Goal: Task Accomplishment & Management: Manage account settings

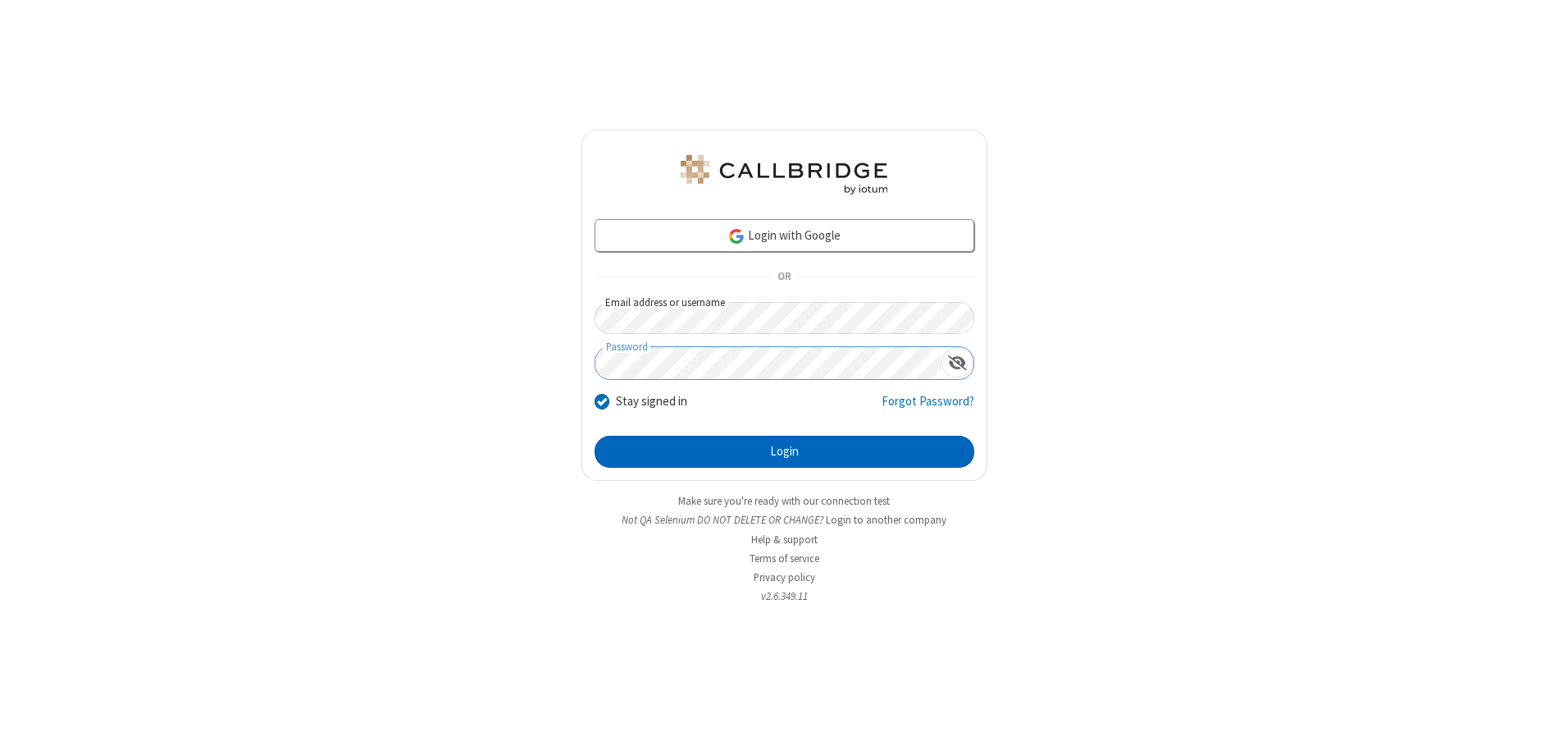
click at [784, 451] on button "Login" at bounding box center [784, 452] width 379 height 33
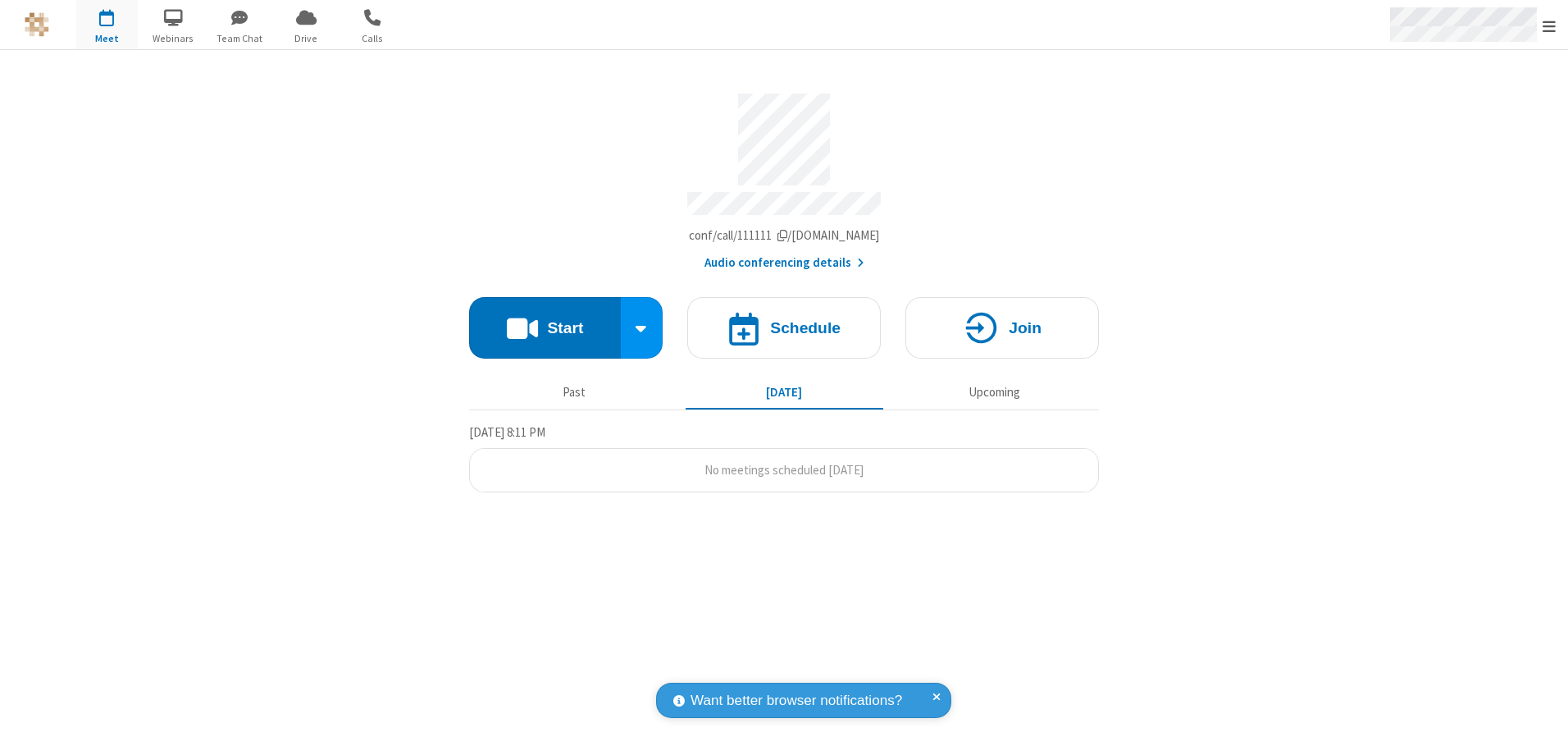
click at [1549, 25] on span "Open menu" at bounding box center [1549, 26] width 13 height 17
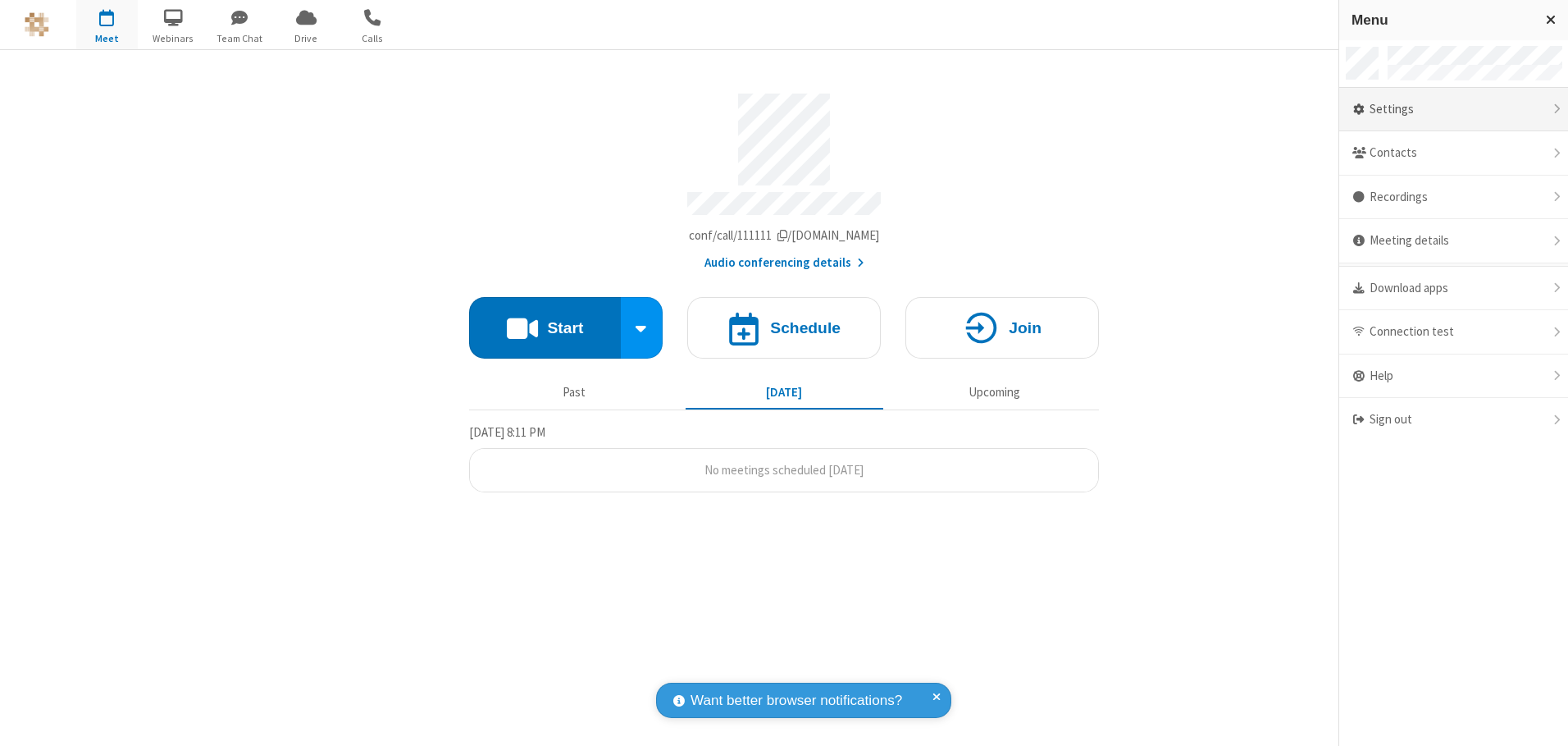
click at [1453, 109] on div "Settings" at bounding box center [1454, 110] width 228 height 44
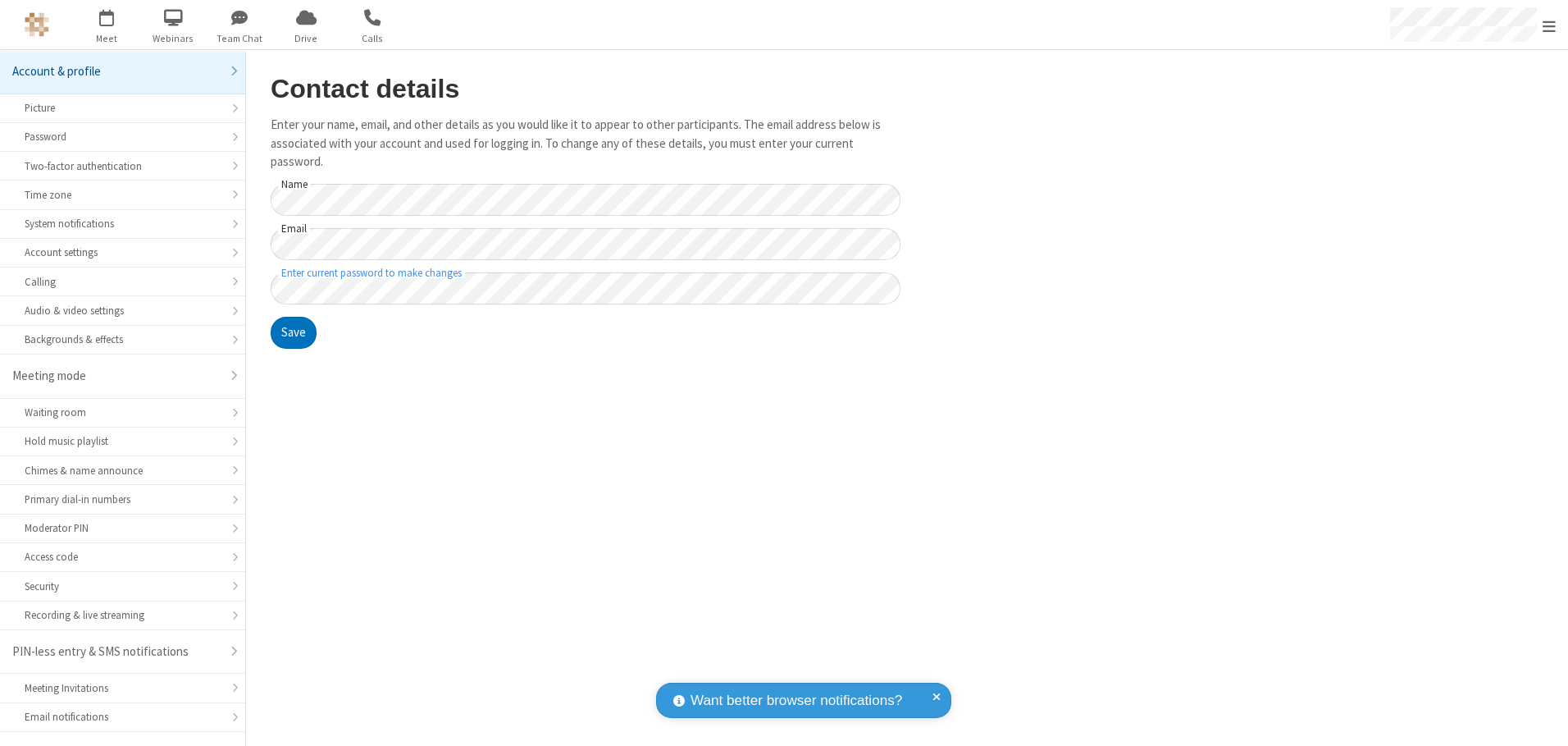
scroll to position [29, 0]
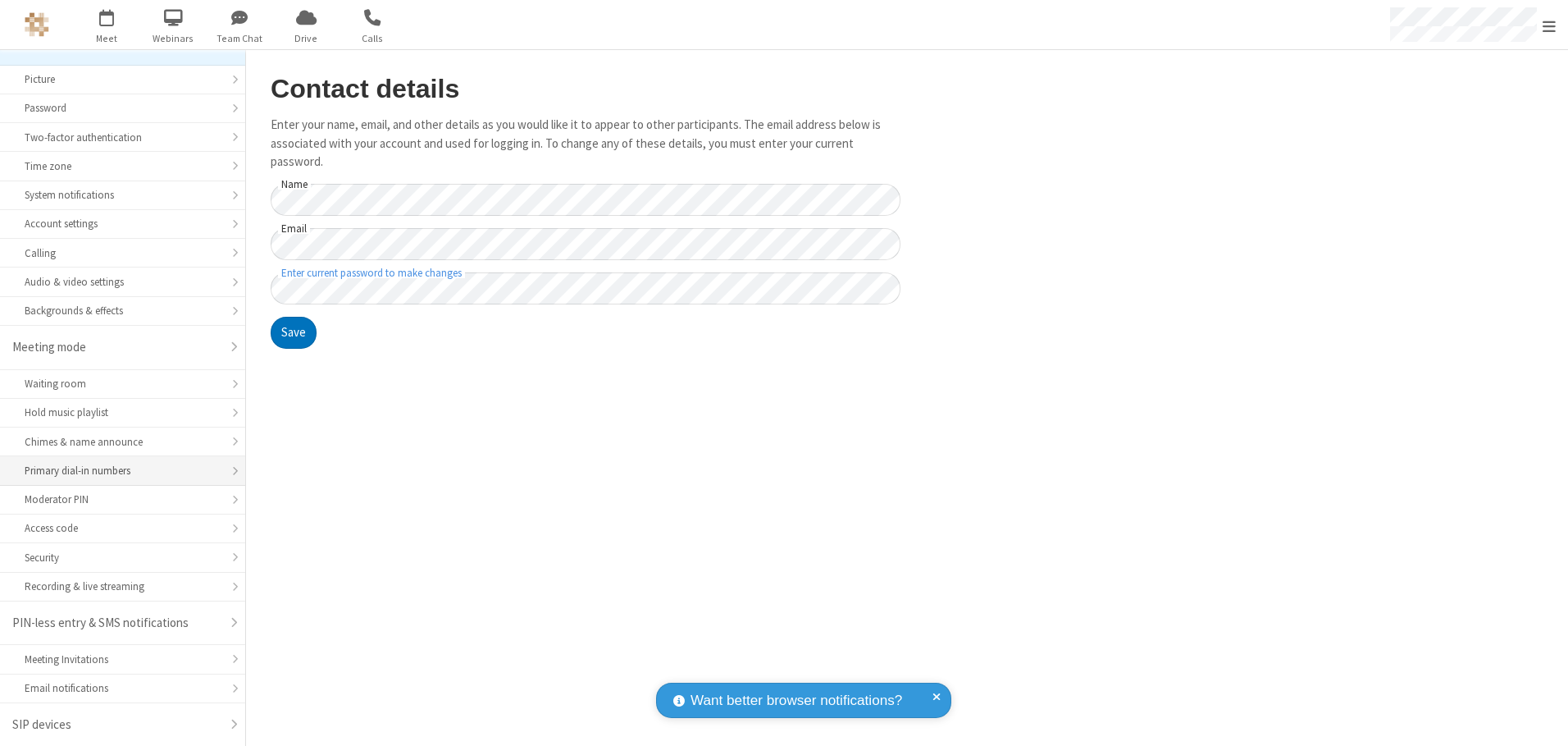
click at [117, 471] on div "Primary dial-in numbers" at bounding box center [122, 470] width 196 height 16
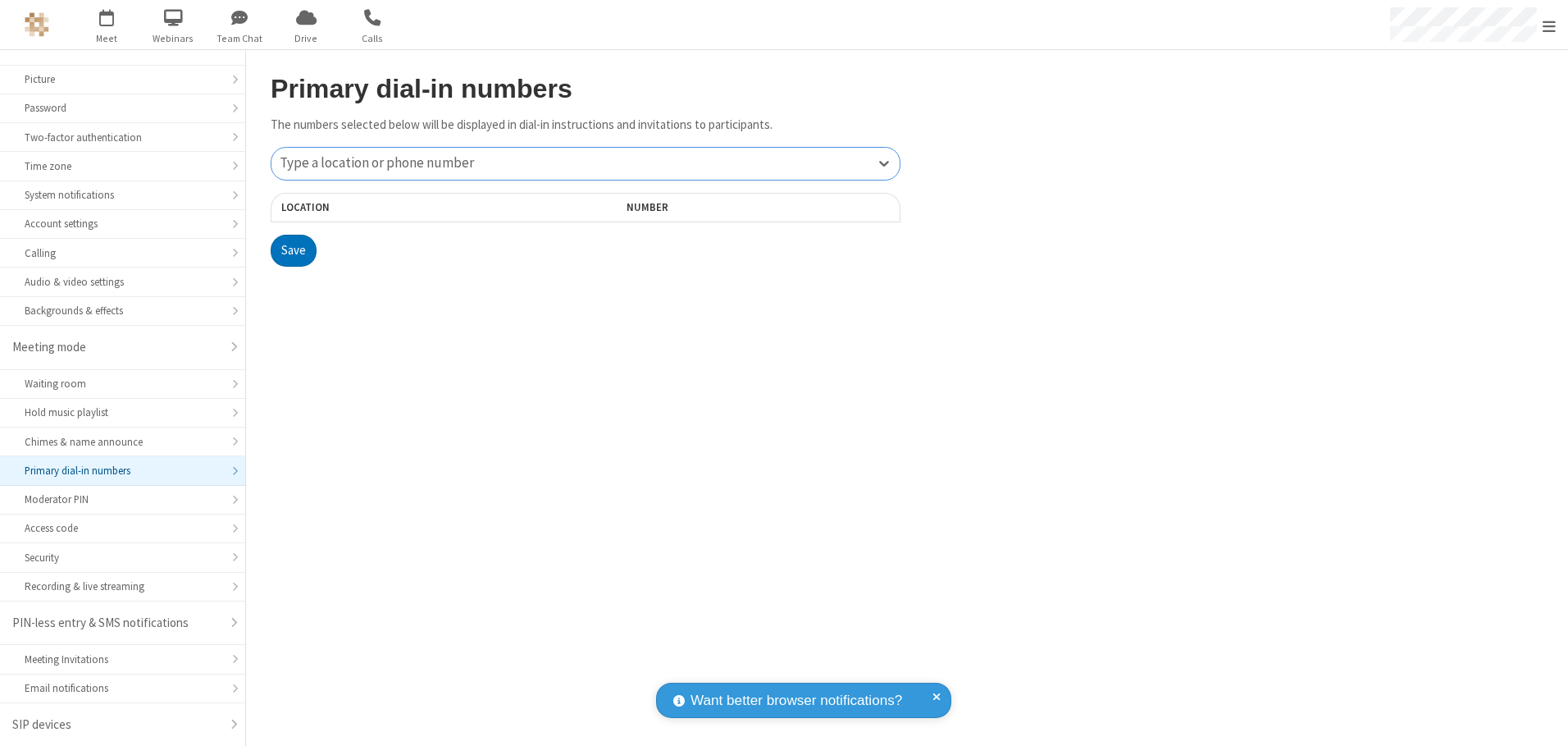
click at [585, 163] on div "Type a location or phone number" at bounding box center [585, 163] width 628 height 32
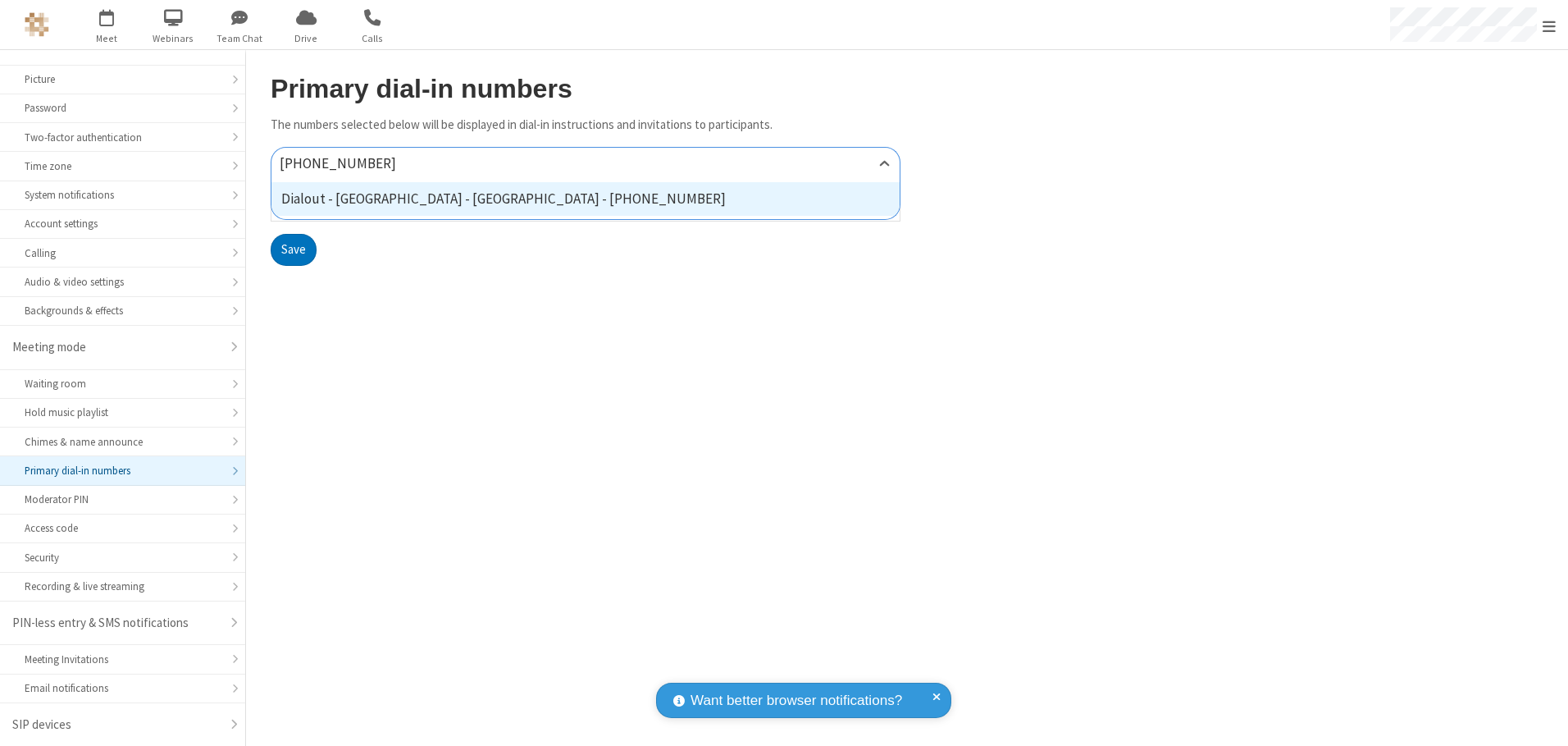
type input "[PHONE_NUMBER]"
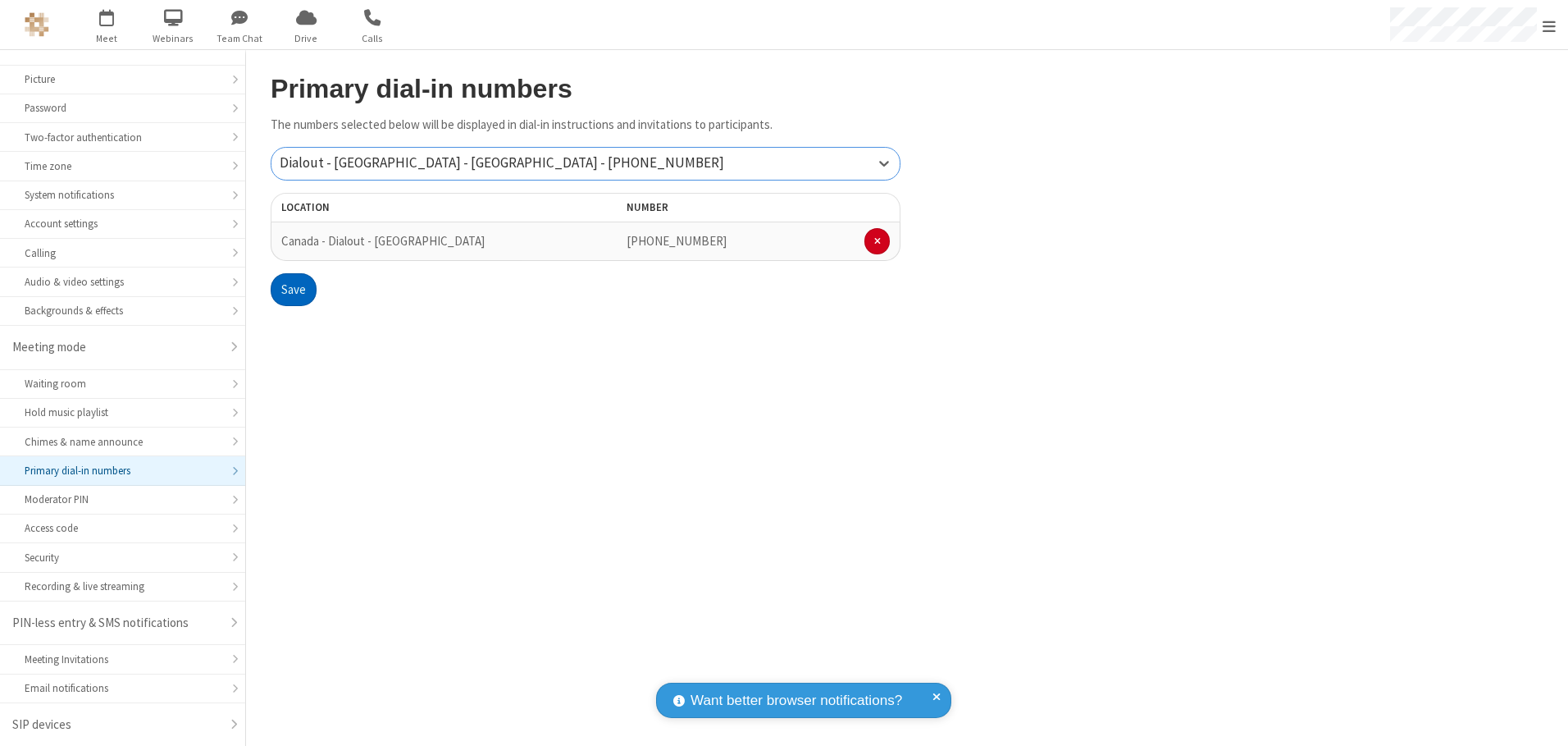
click at [293, 290] on button "Save" at bounding box center [293, 290] width 46 height 33
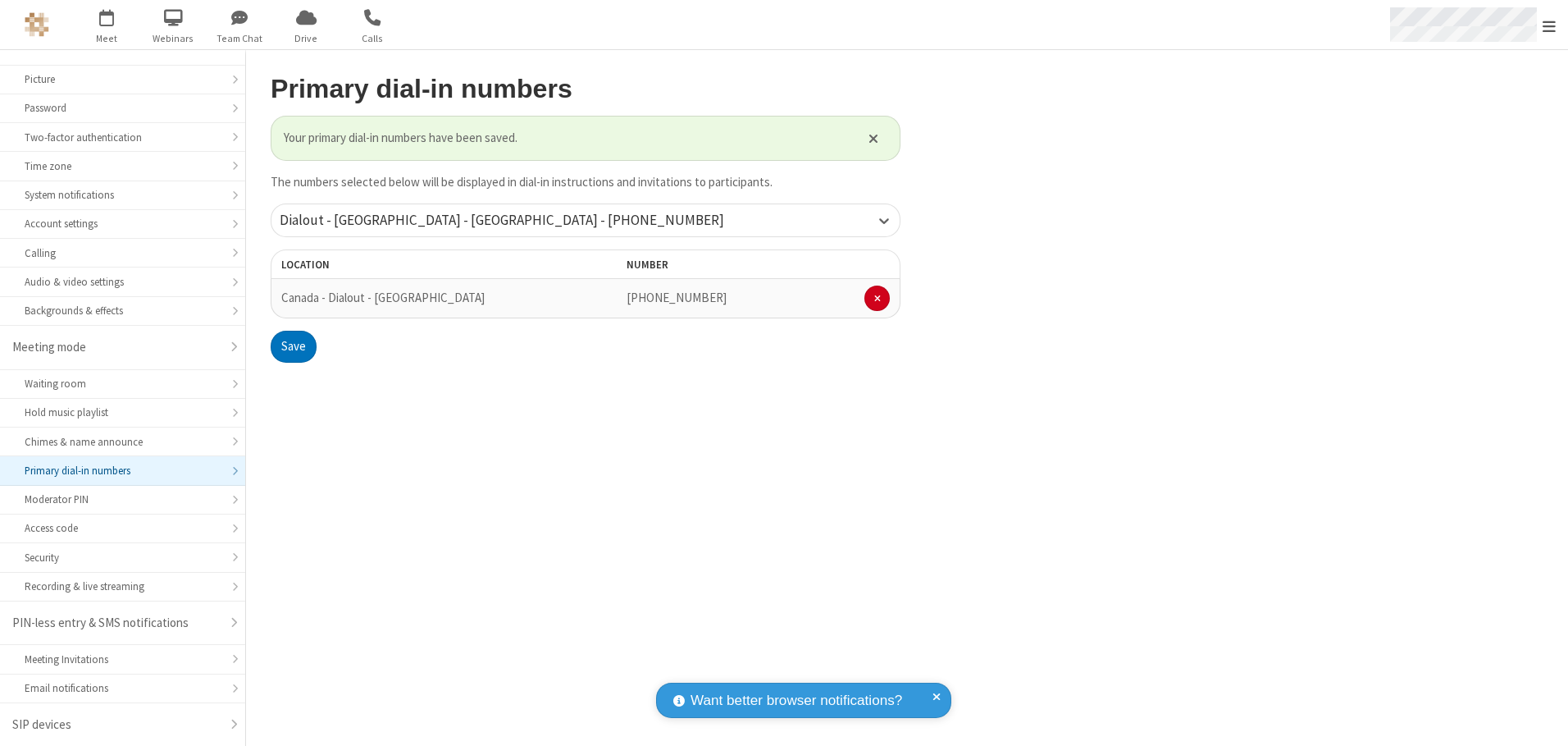
click at [1549, 25] on span "Open menu" at bounding box center [1549, 26] width 13 height 17
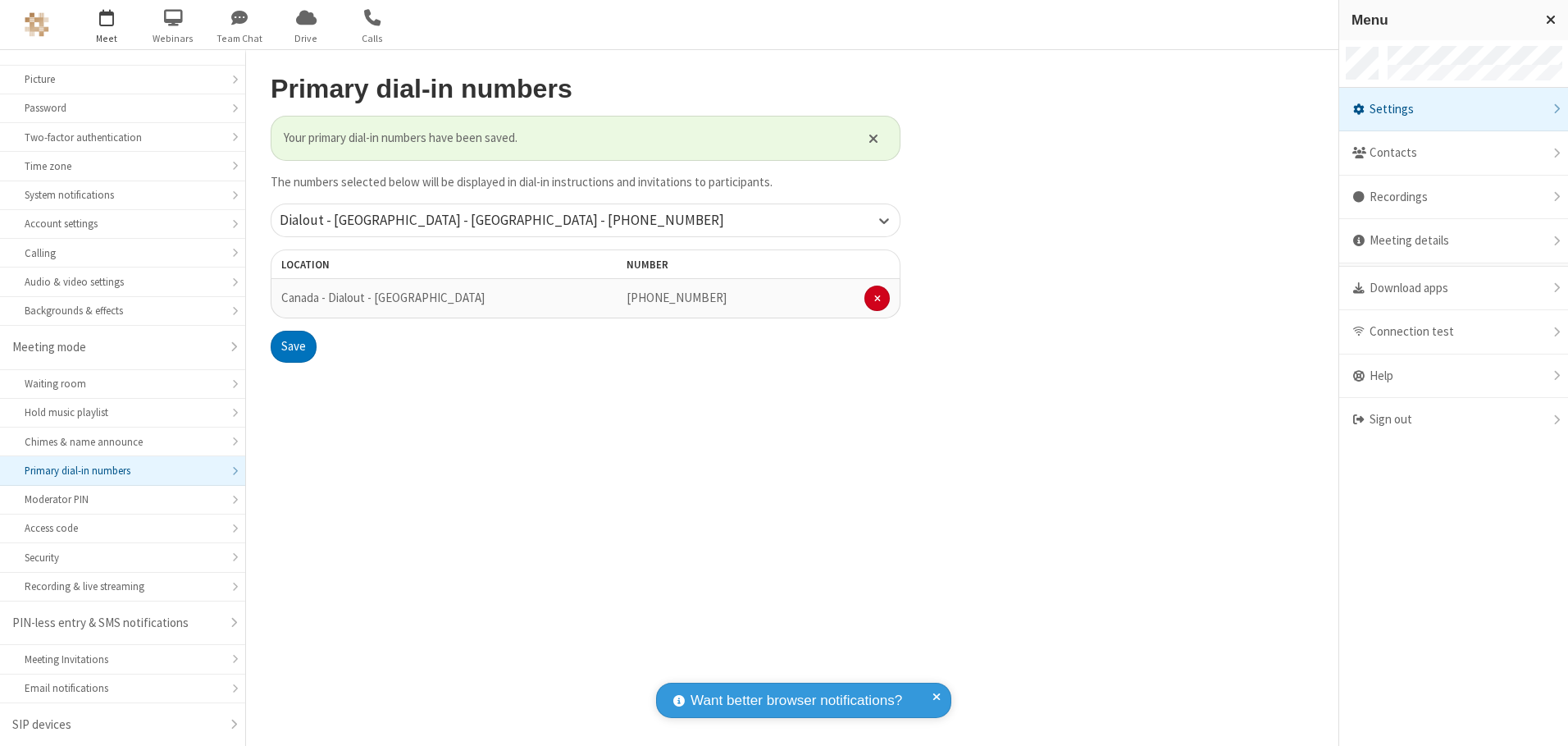
click at [106, 24] on span "button" at bounding box center [106, 17] width 62 height 28
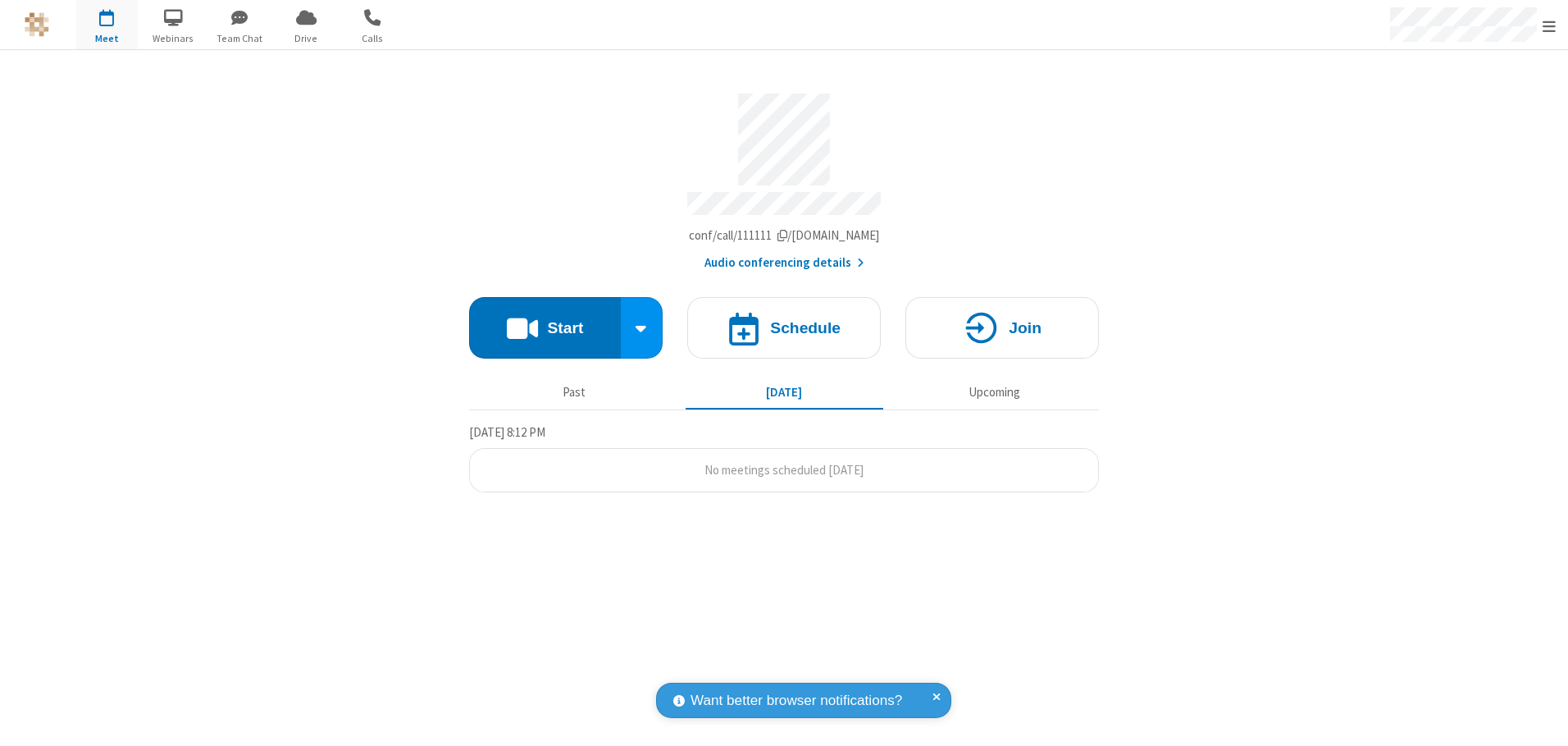
click at [783, 257] on button "Audio conferencing details" at bounding box center [784, 263] width 160 height 19
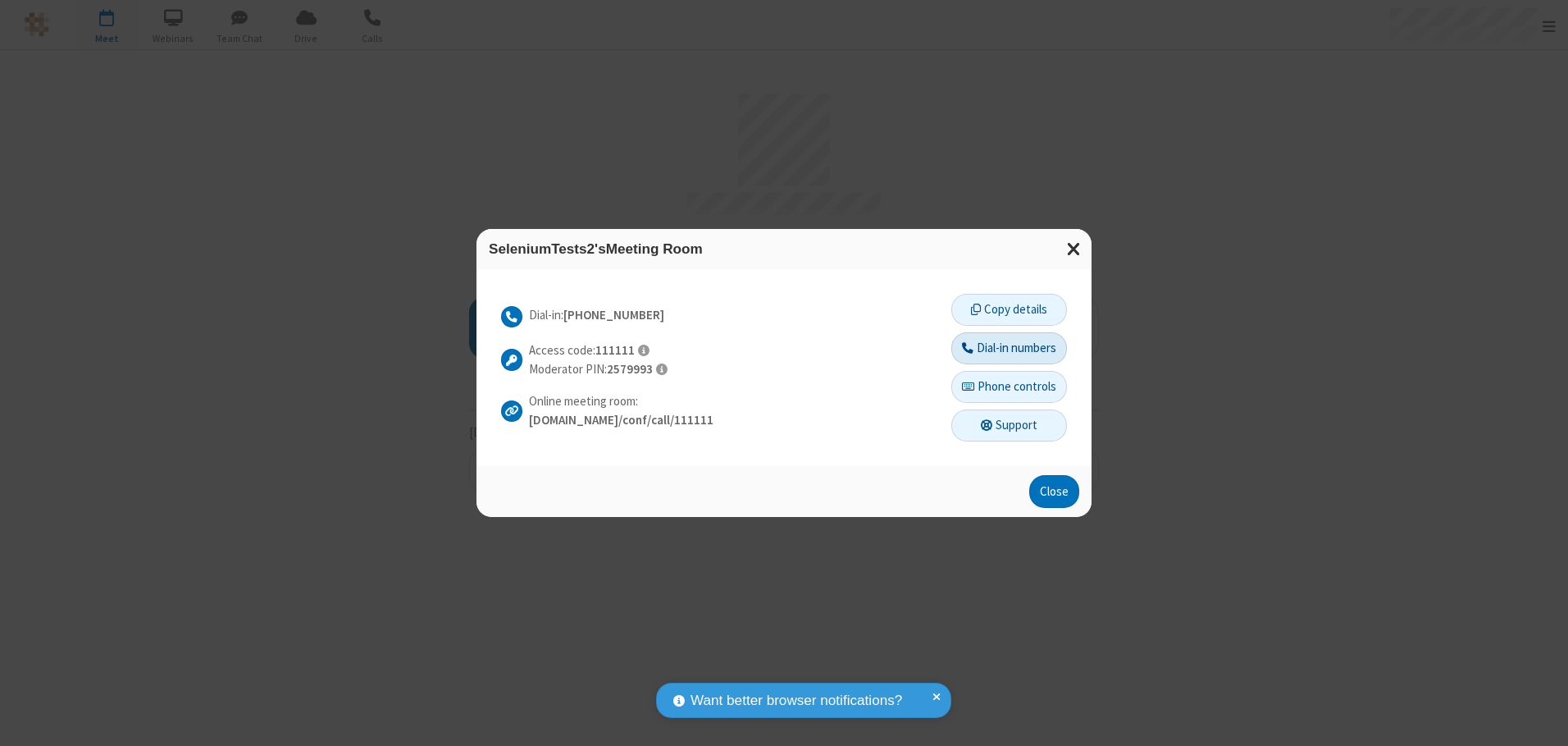
click at [1008, 348] on button "Dial-in numbers" at bounding box center [1009, 349] width 116 height 33
